Goal: Navigation & Orientation: Find specific page/section

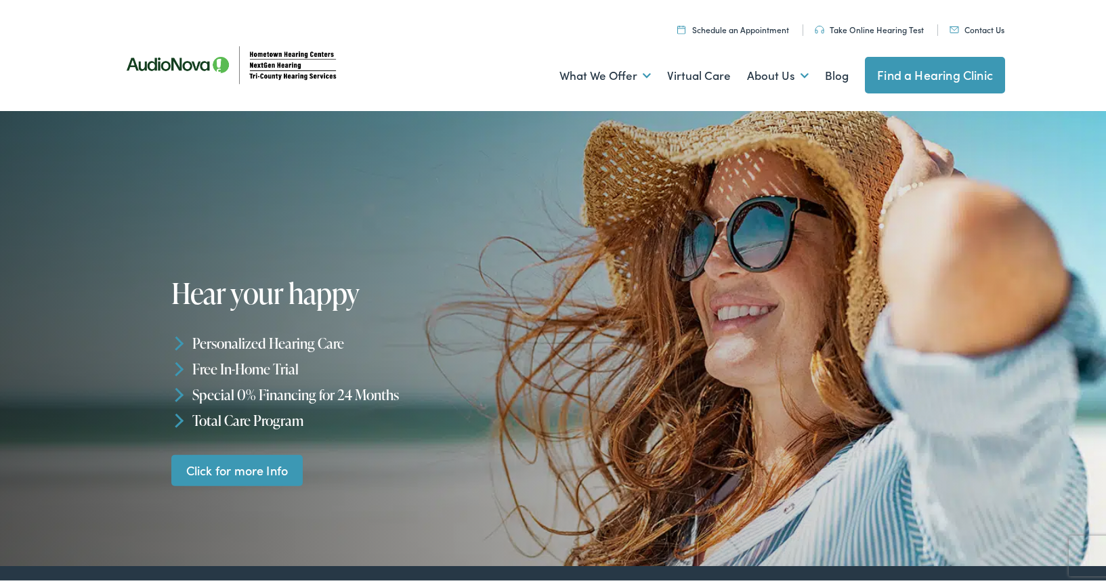
click at [981, 28] on link "Contact Us" at bounding box center [976, 27] width 55 height 12
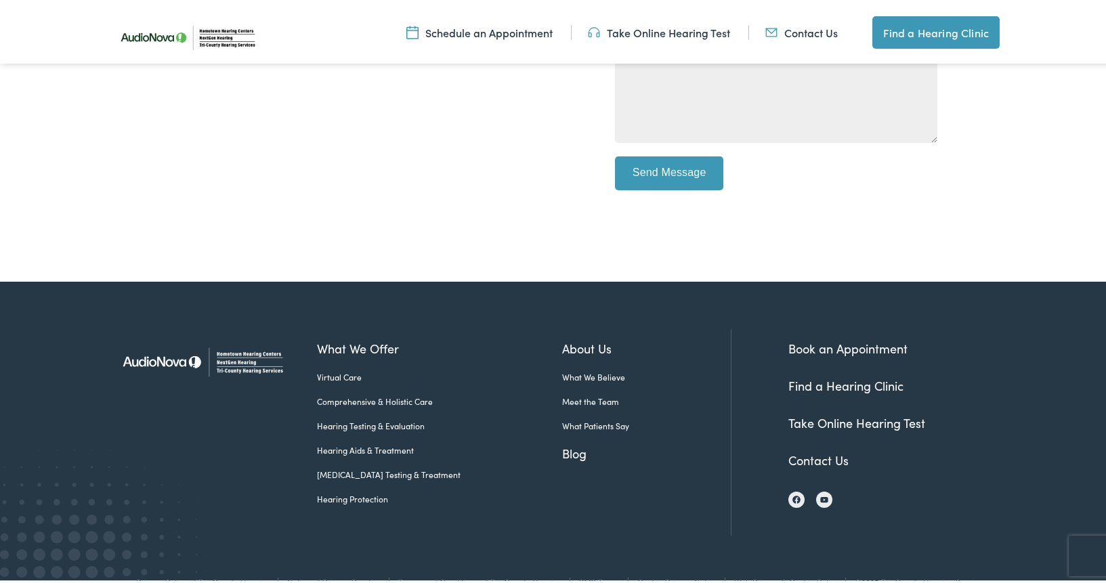
scroll to position [606, 0]
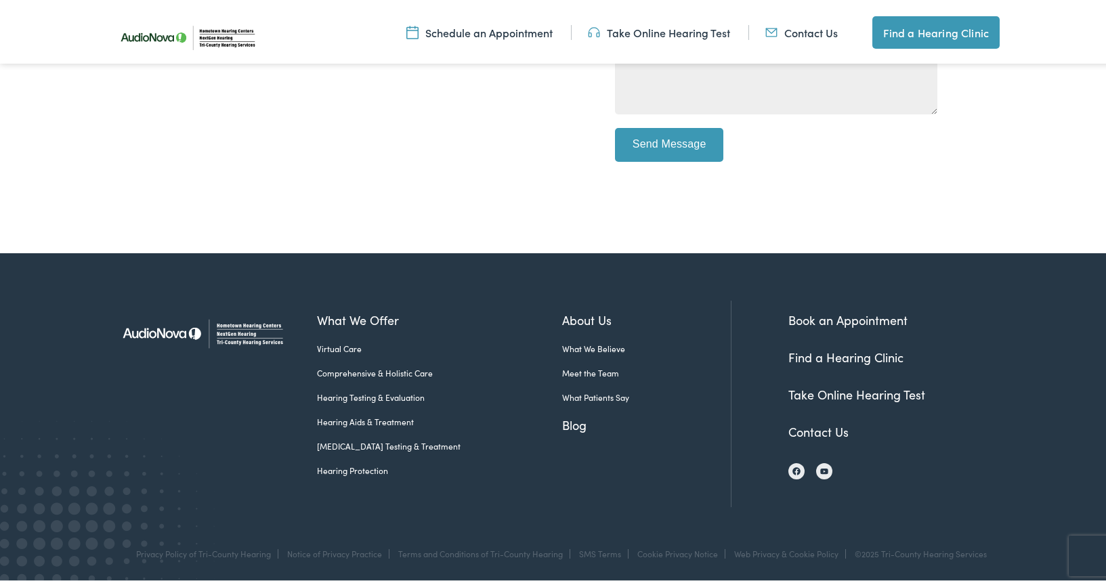
click at [826, 428] on link "Contact Us" at bounding box center [818, 428] width 60 height 17
